Goal: Task Accomplishment & Management: Manage account settings

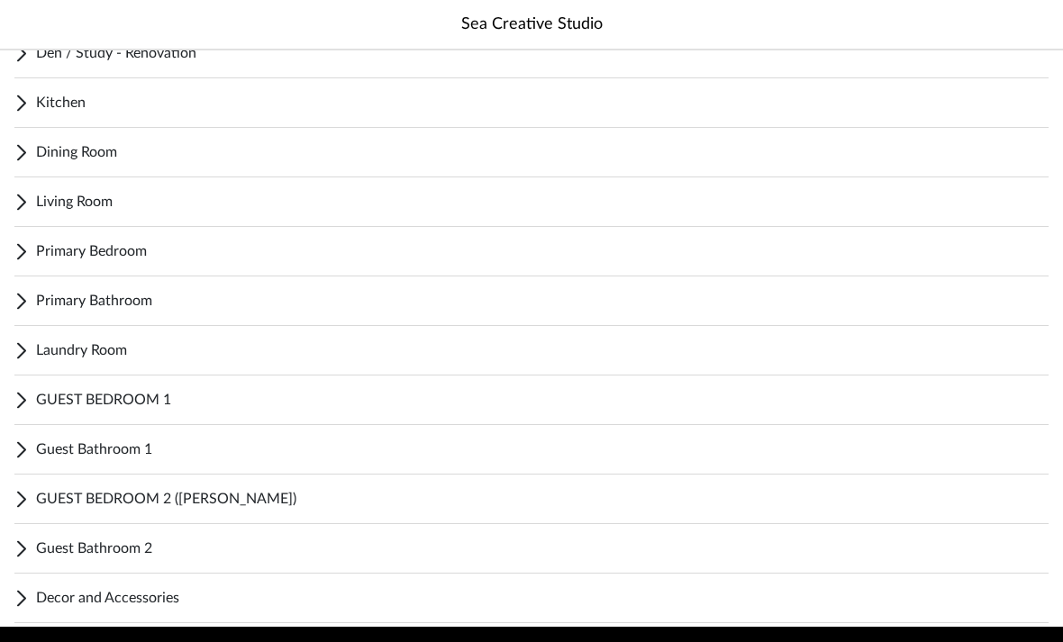
scroll to position [434, 0]
click at [332, 410] on span "GUEST BEDROOM 1" at bounding box center [542, 400] width 1012 height 22
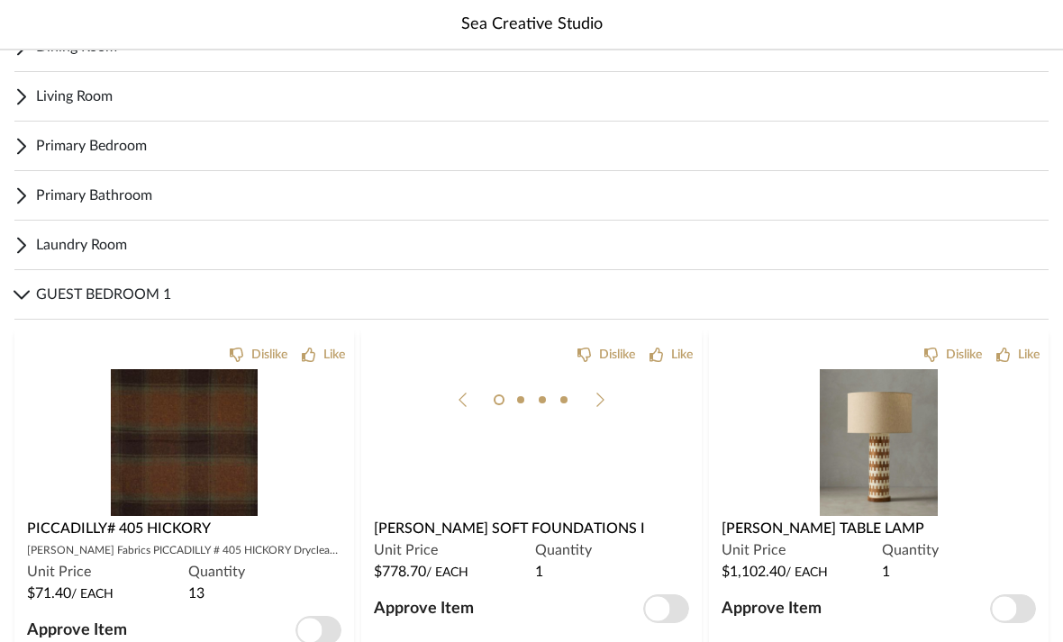
scroll to position [539, 0]
click at [0, 0] on img at bounding box center [0, 0] width 0 height 0
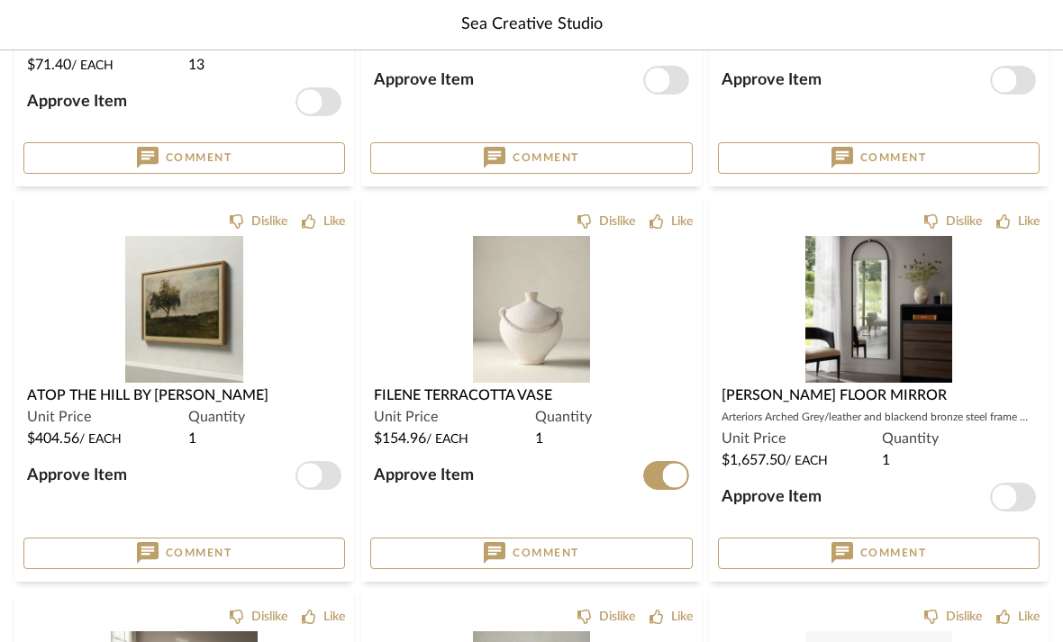
scroll to position [1074, 0]
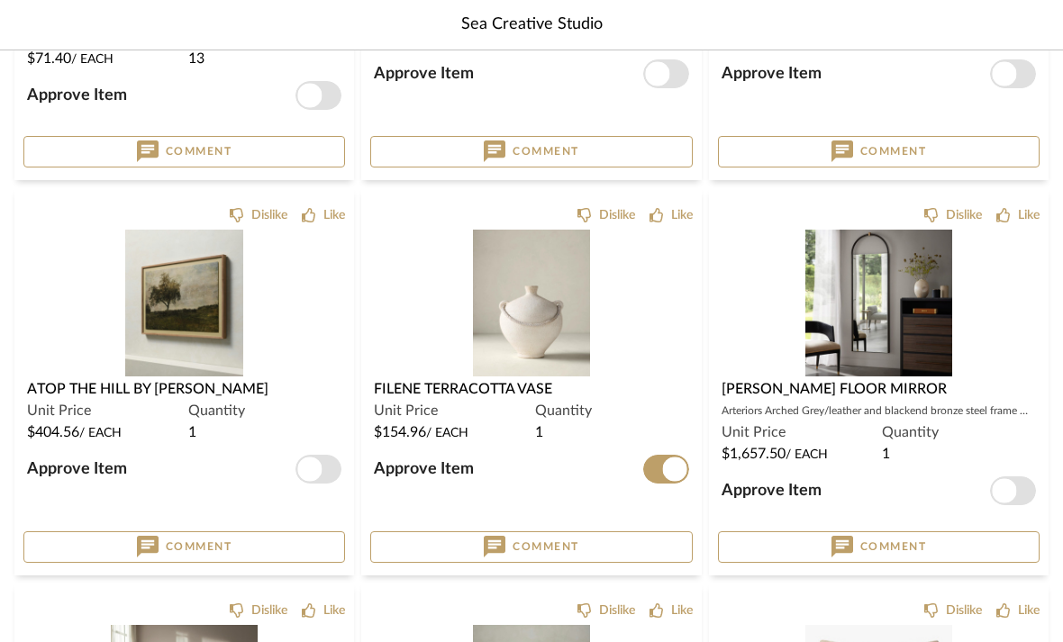
click at [147, 388] on span "Atop the Hill by [PERSON_NAME]" at bounding box center [147, 389] width 241 height 14
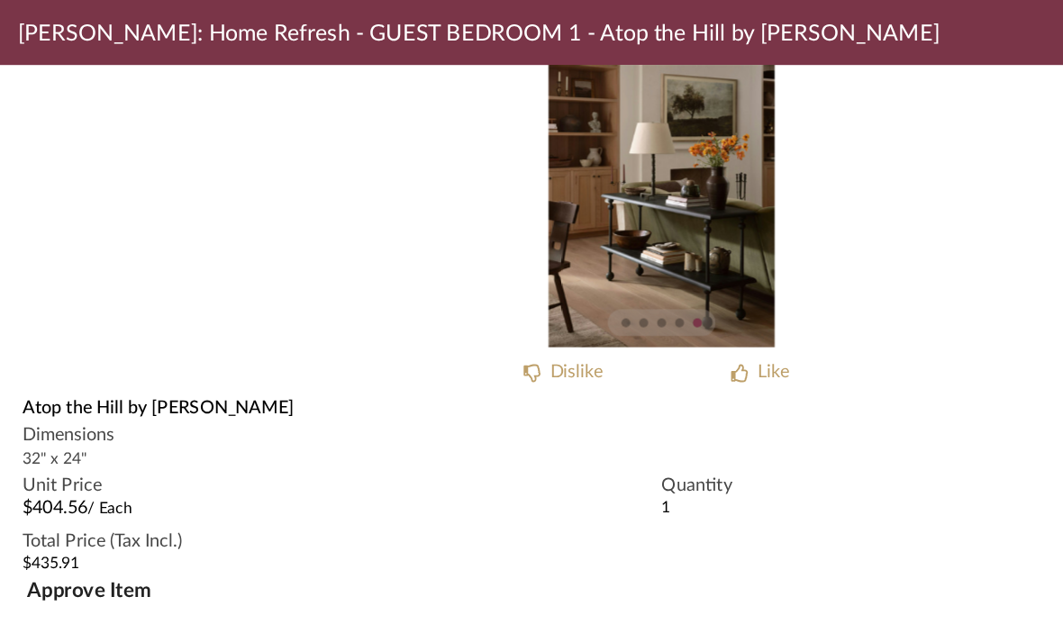
click at [90, 548] on span "Approve Item" at bounding box center [72, 556] width 100 height 16
click at [337, 541] on button "Approve Item" at bounding box center [1018, 555] width 46 height 29
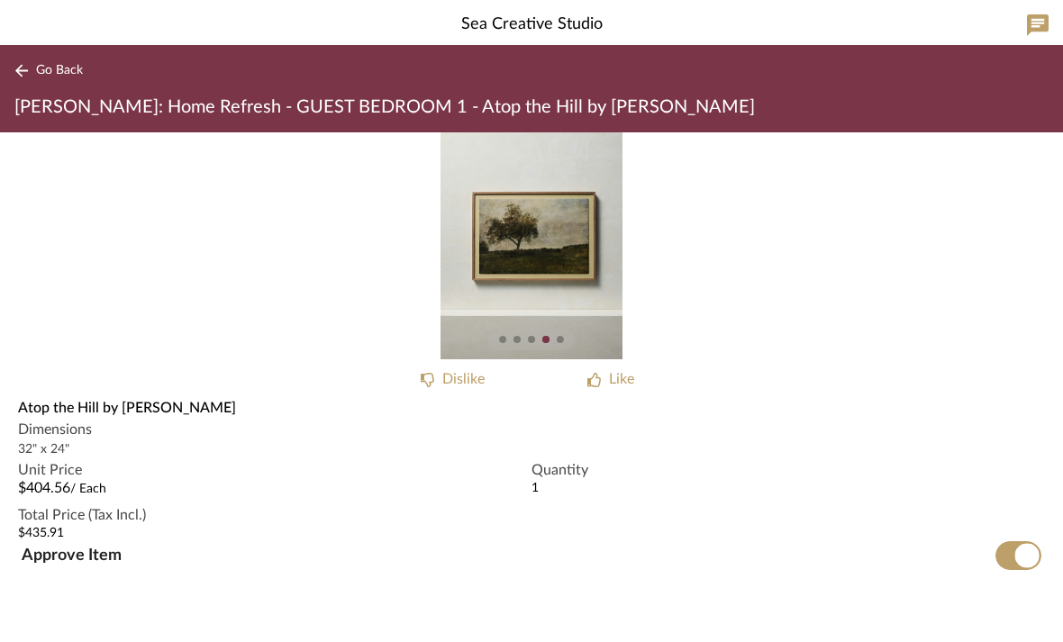
click at [67, 59] on button "Go Back" at bounding box center [51, 70] width 75 height 23
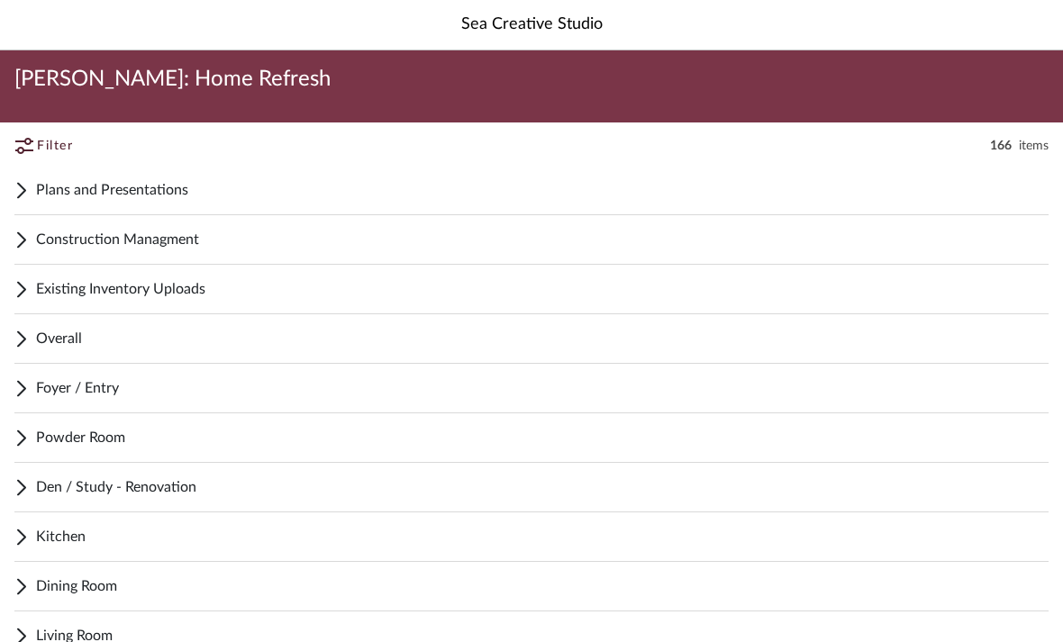
scroll to position [1132, 0]
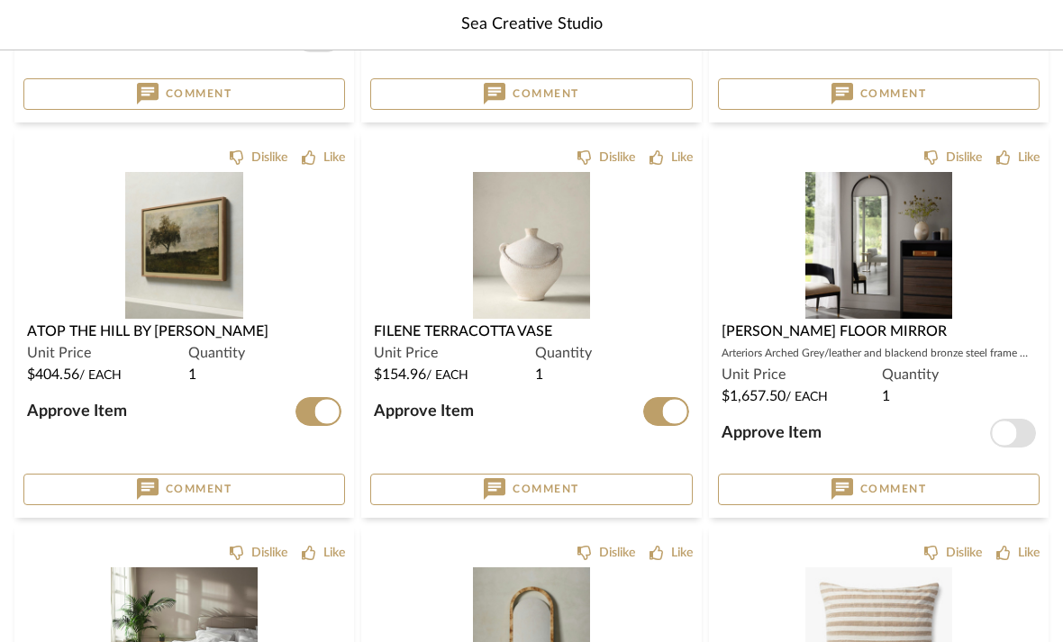
click at [316, 417] on span "button" at bounding box center [327, 412] width 24 height 24
click at [331, 415] on span "button" at bounding box center [318, 411] width 46 height 29
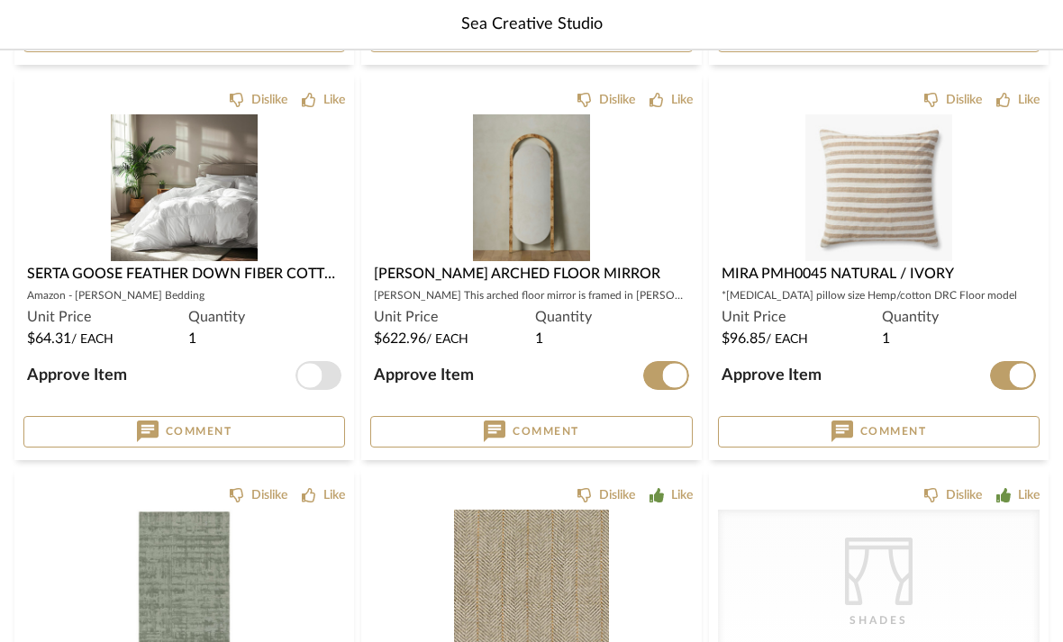
scroll to position [1563, 0]
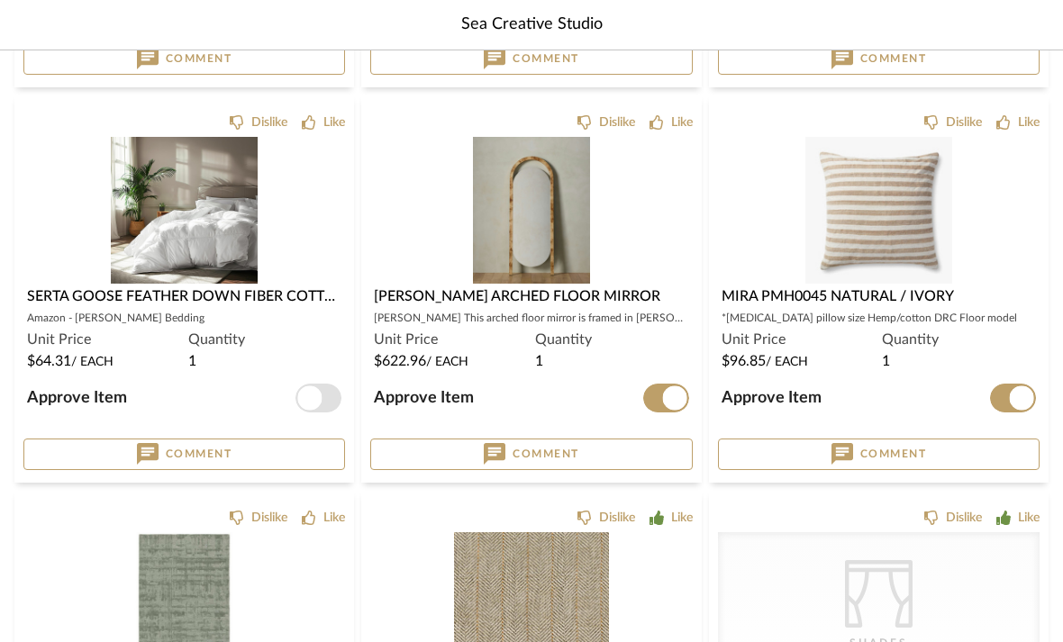
click at [42, 402] on span "Approve Item" at bounding box center [77, 398] width 100 height 16
click at [295, 402] on button "Approve Item" at bounding box center [318, 398] width 46 height 29
click at [337, 404] on span "button" at bounding box center [318, 398] width 46 height 29
click at [104, 404] on span "Approve Item" at bounding box center [77, 398] width 100 height 16
click at [295, 404] on button "Approve Item" at bounding box center [318, 398] width 46 height 29
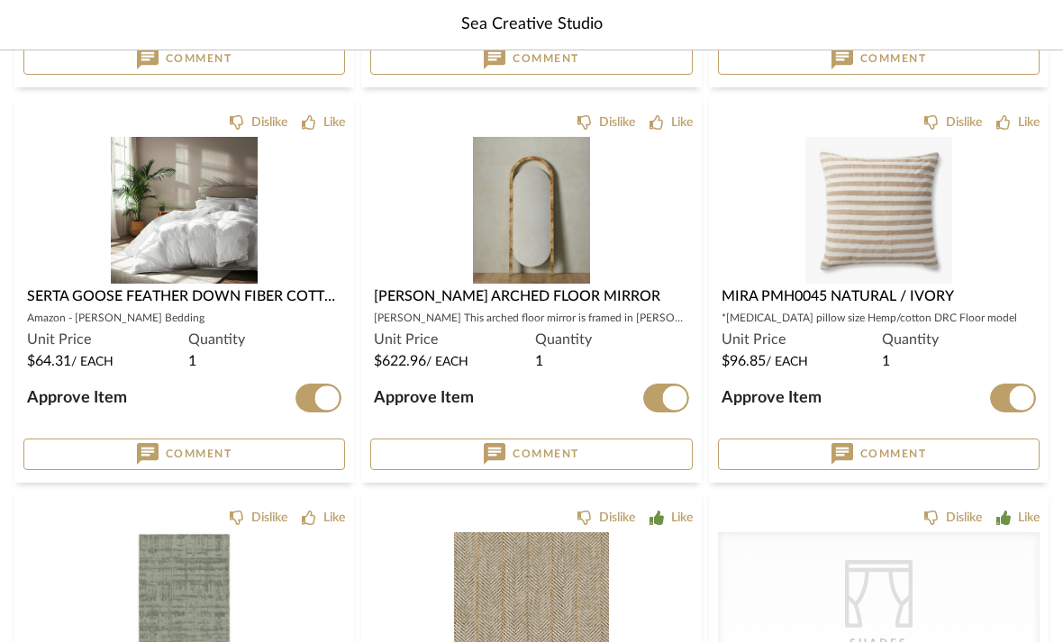
click at [107, 404] on span "Approve Item" at bounding box center [77, 398] width 100 height 16
click at [295, 404] on button "Approve Item" at bounding box center [318, 398] width 46 height 29
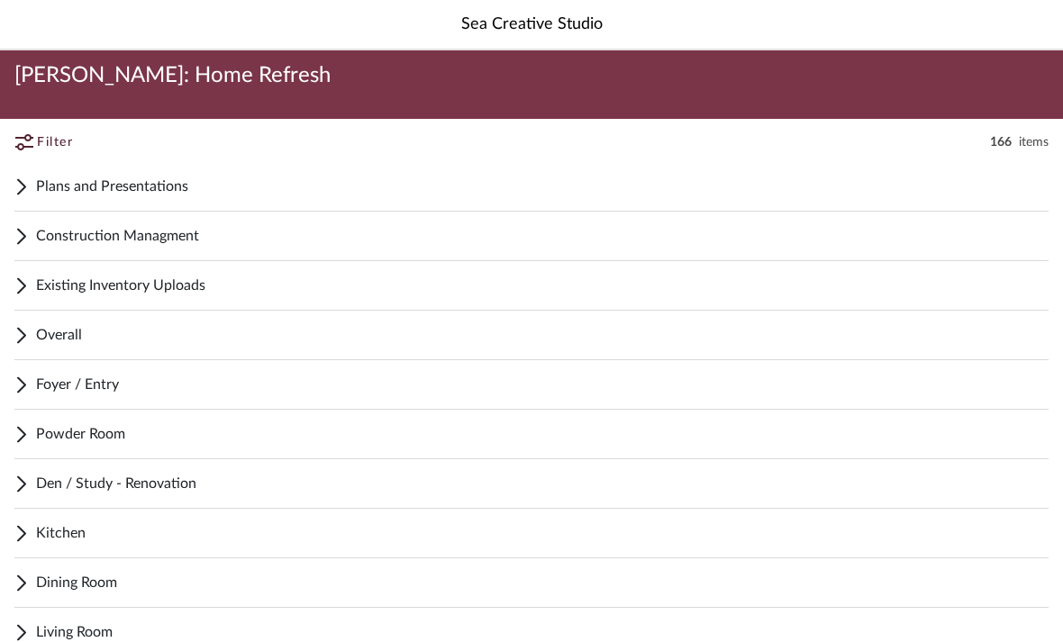
scroll to position [0, 0]
